Goal: Information Seeking & Learning: Learn about a topic

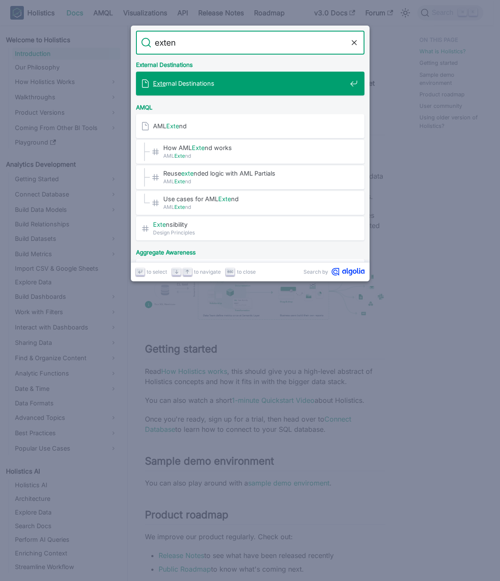
type input "extend"
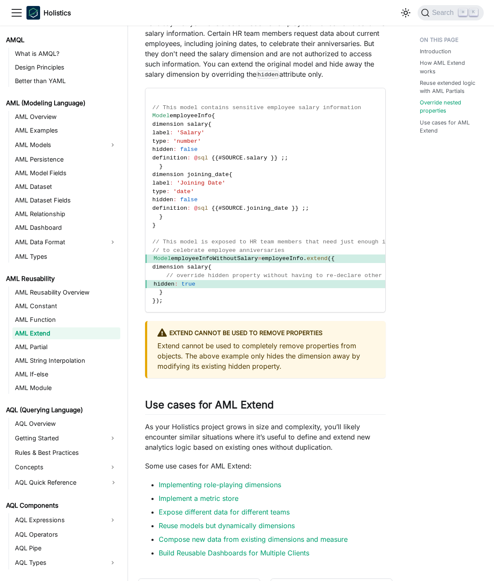
scroll to position [1151, 0]
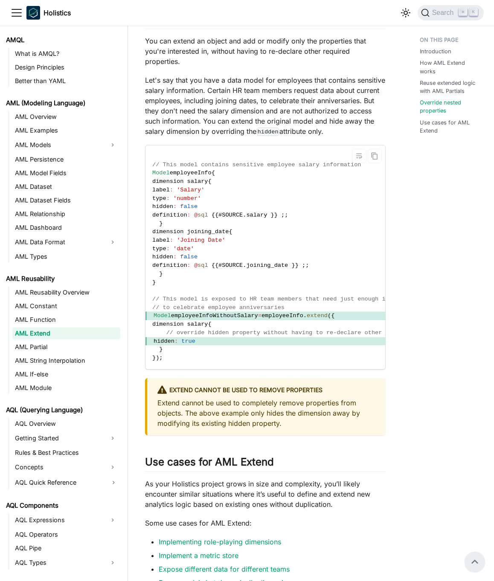
click at [324, 341] on code "// This model contains sensitive employee salary information Model employeeInfo…" at bounding box center [285, 257] width 281 height 224
